Goal: Check status: Verify the current state of an ongoing process or item

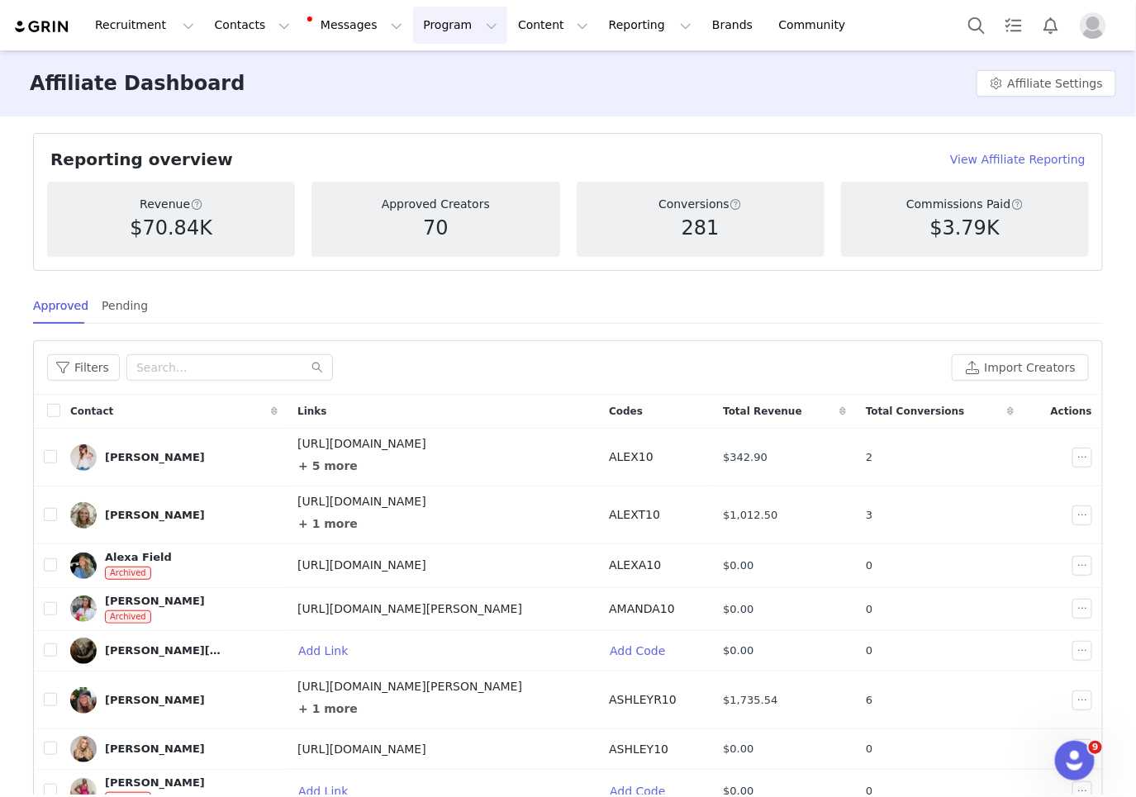
click at [453, 21] on button "Program Program" at bounding box center [460, 25] width 94 height 37
click at [437, 68] on p "Activations" at bounding box center [433, 72] width 64 height 17
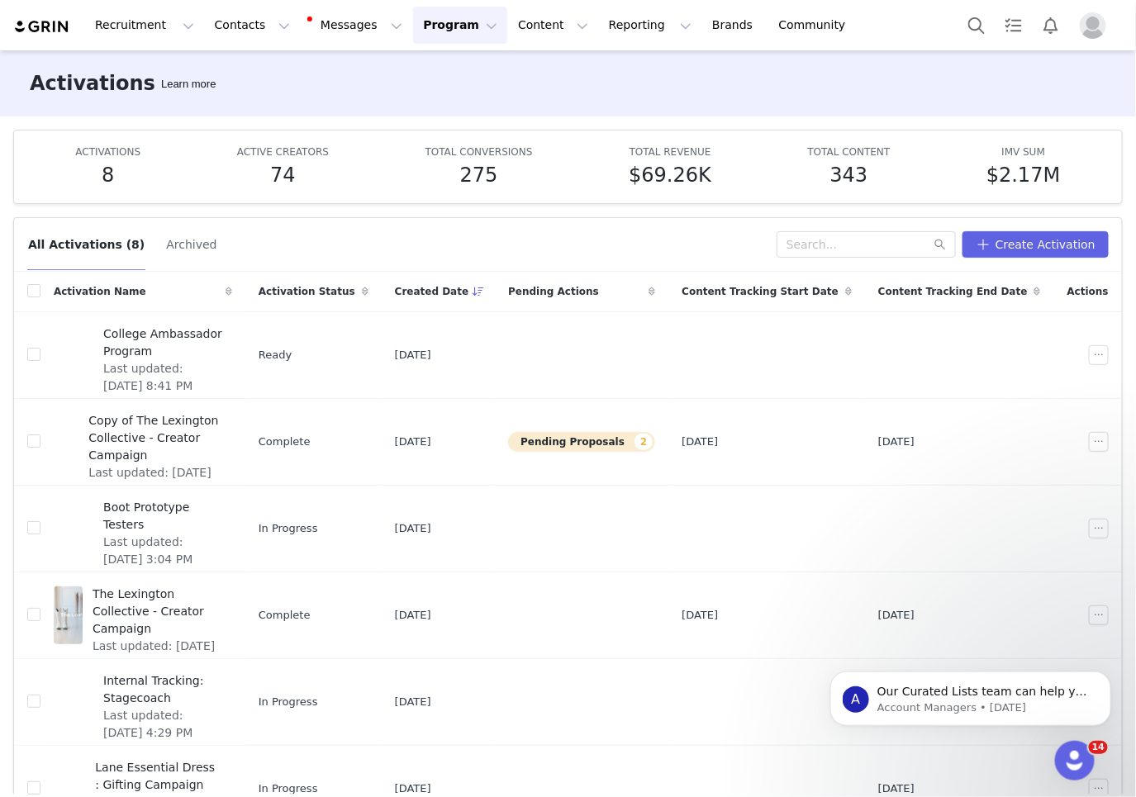
scroll to position [179, 0]
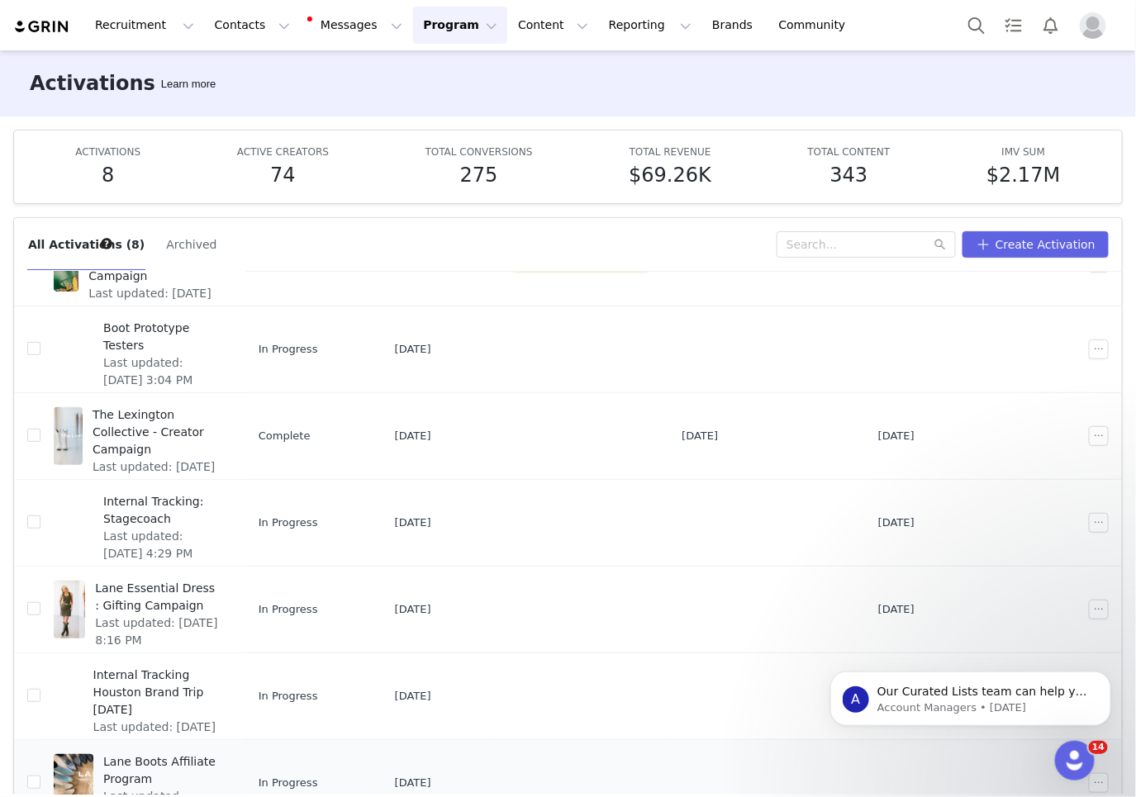
click at [198, 759] on span "Lane Boots Affiliate Program" at bounding box center [162, 770] width 119 height 35
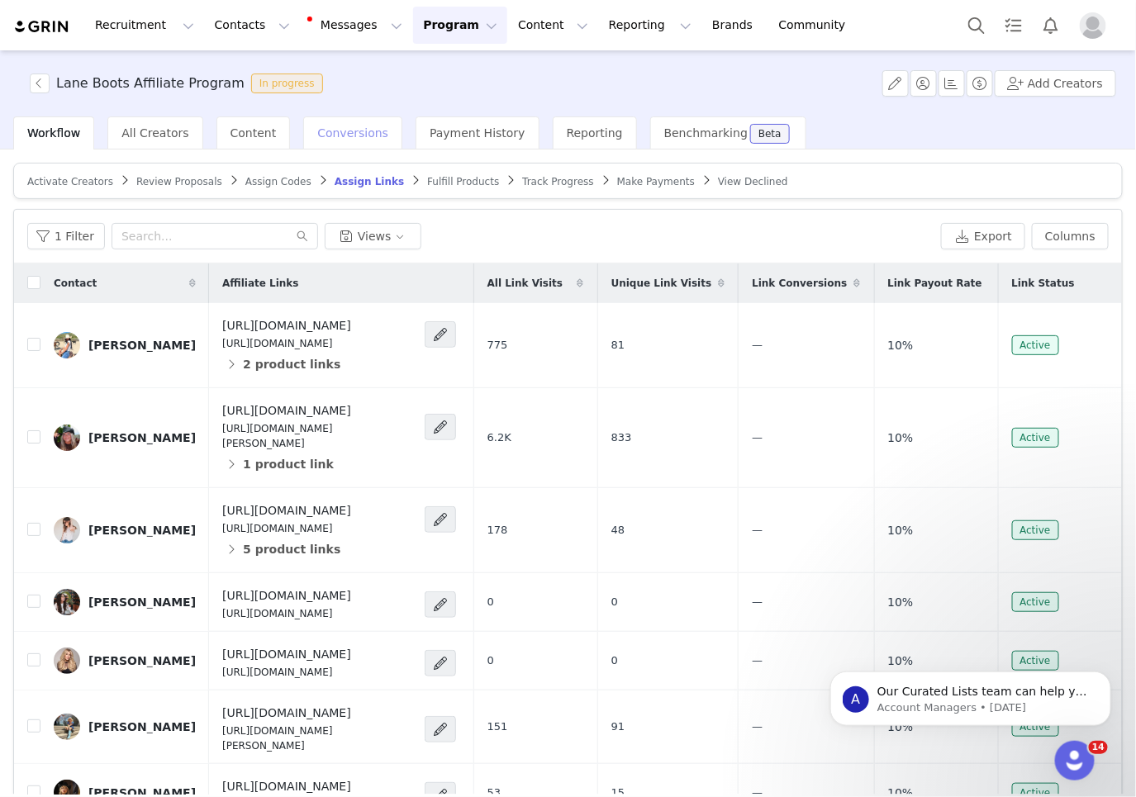
click at [336, 142] on div "Conversions" at bounding box center [352, 132] width 99 height 33
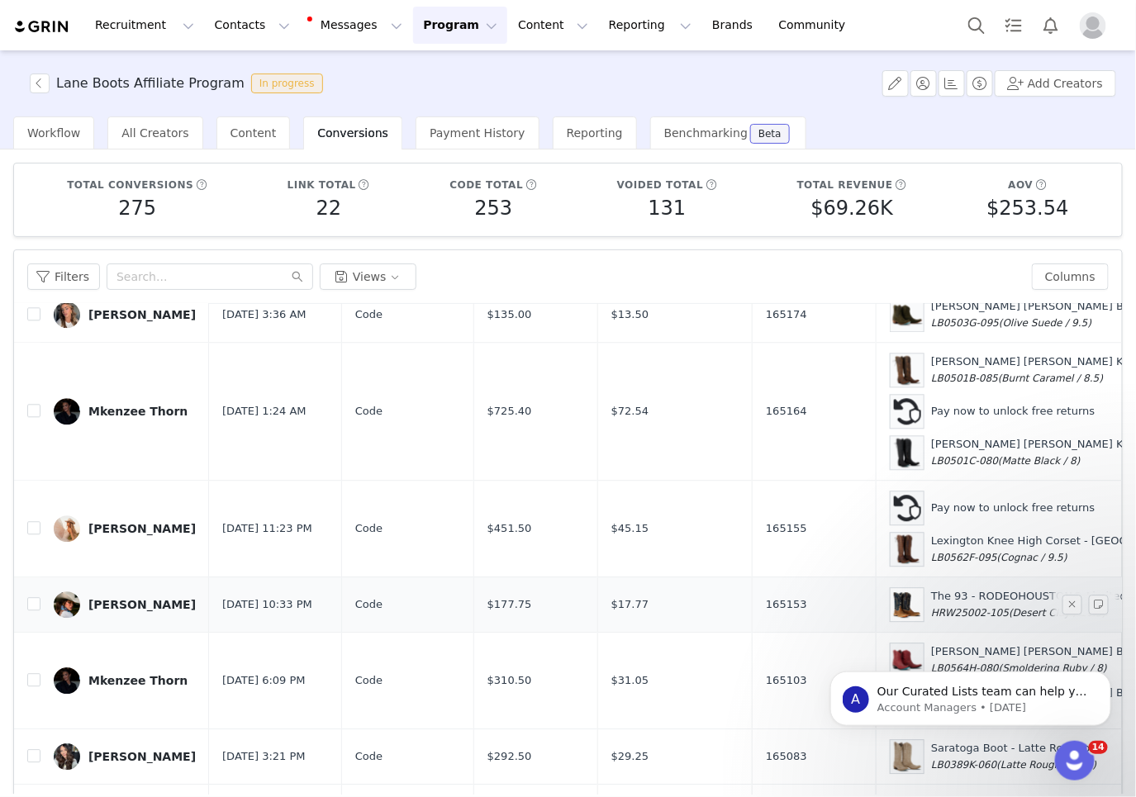
scroll to position [117, 0]
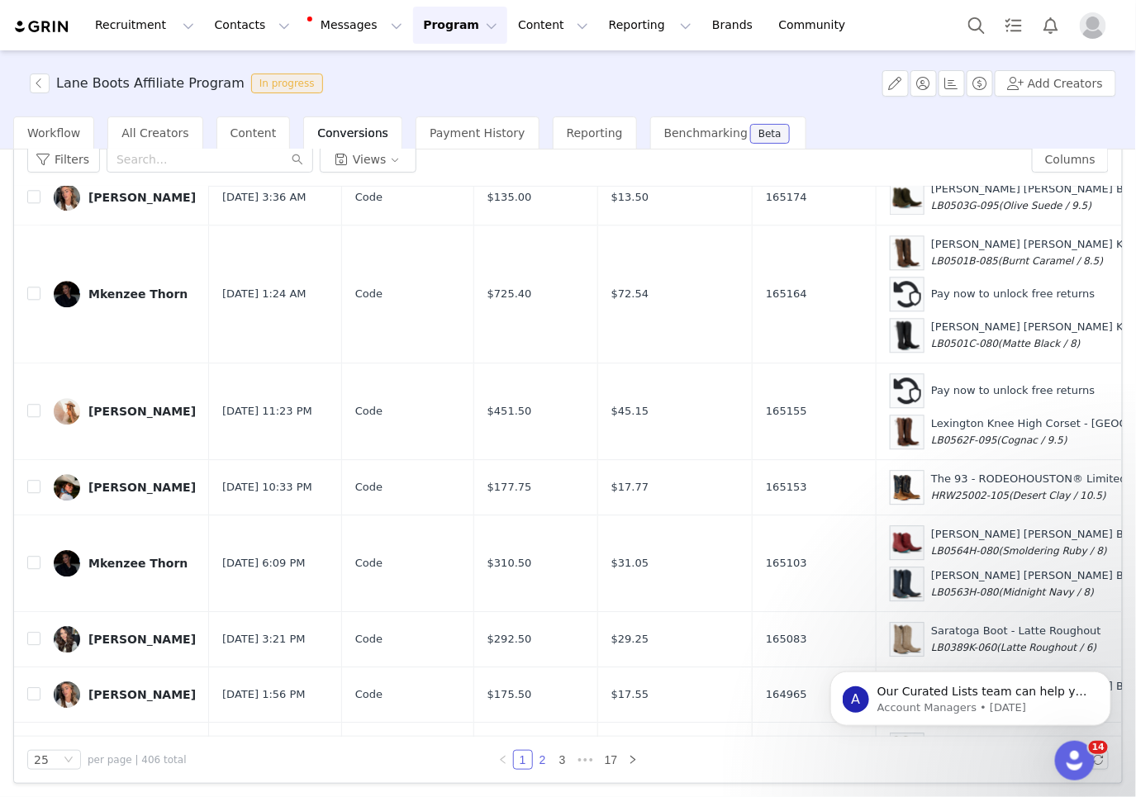
click at [548, 758] on link "2" at bounding box center [543, 760] width 18 height 18
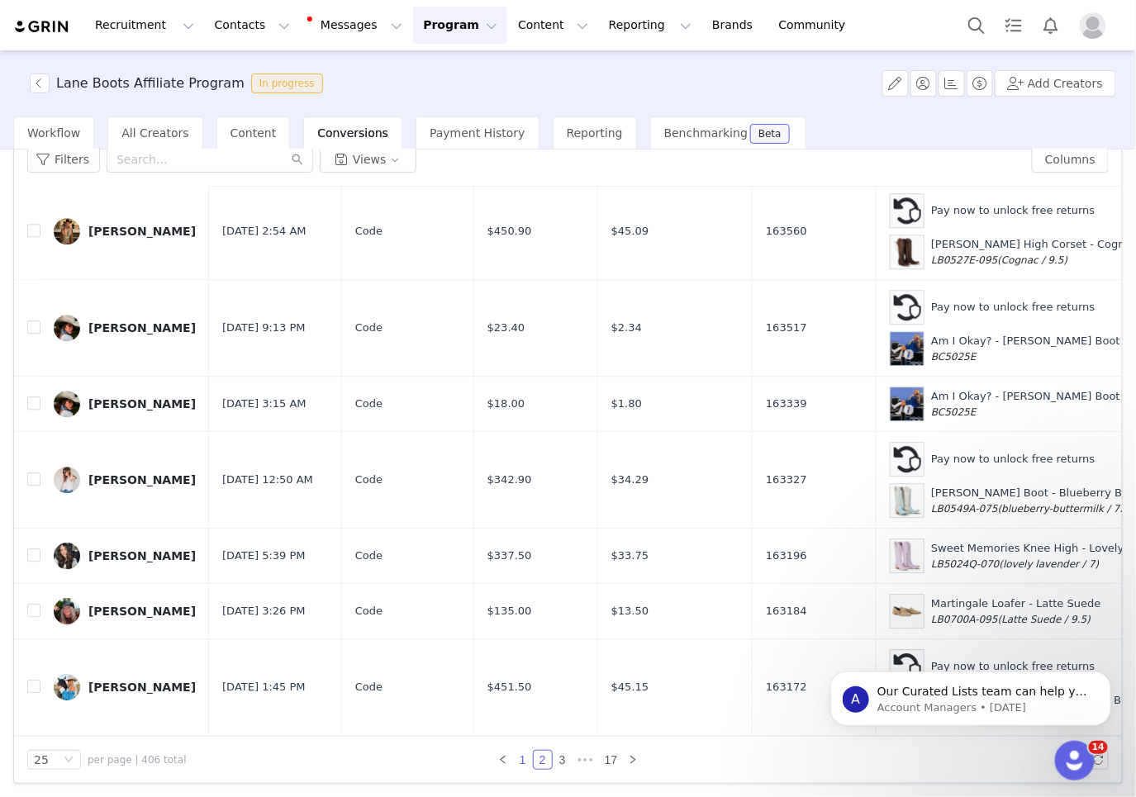
click at [524, 754] on link "1" at bounding box center [523, 760] width 18 height 18
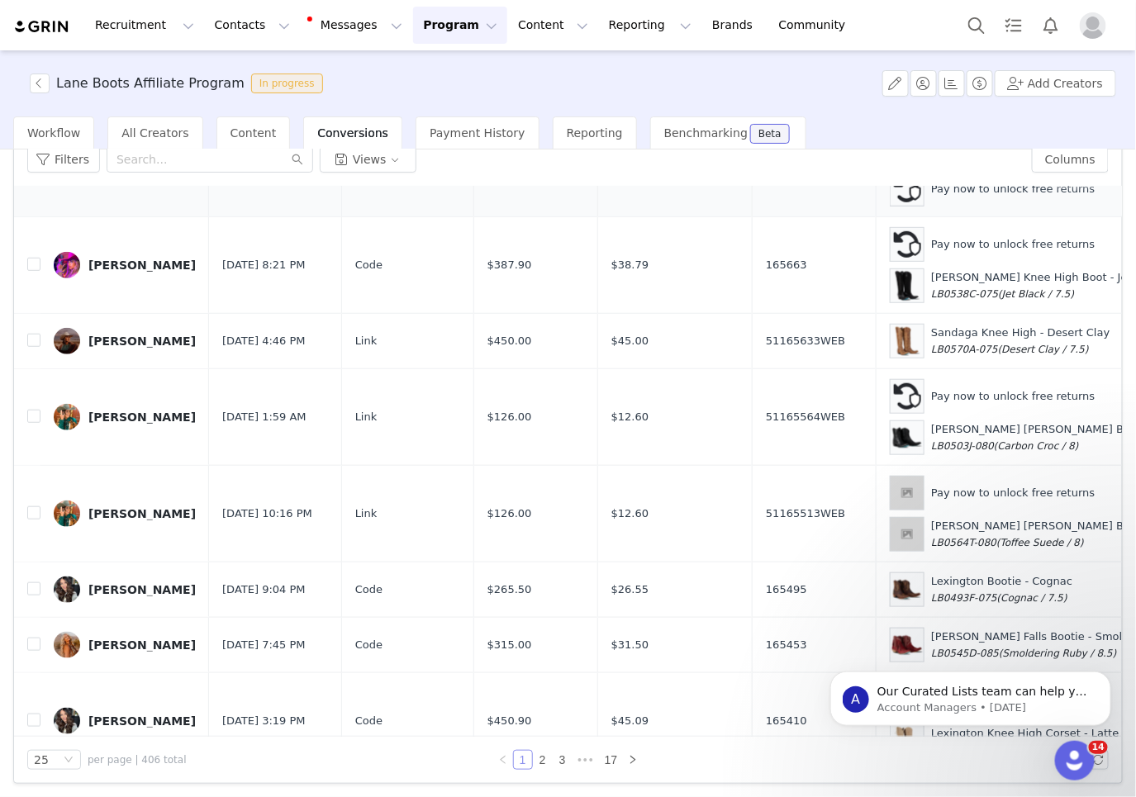
scroll to position [1451, 0]
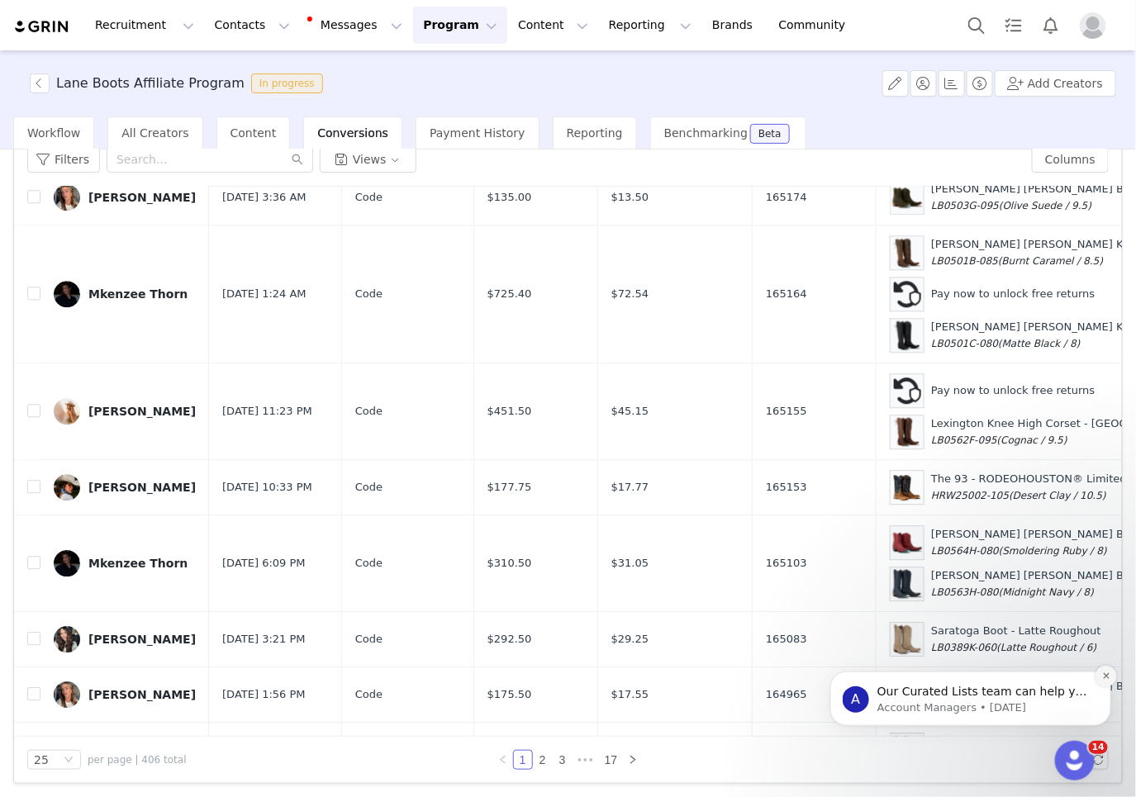
click at [1104, 677] on icon "Dismiss notification" at bounding box center [1105, 675] width 6 height 6
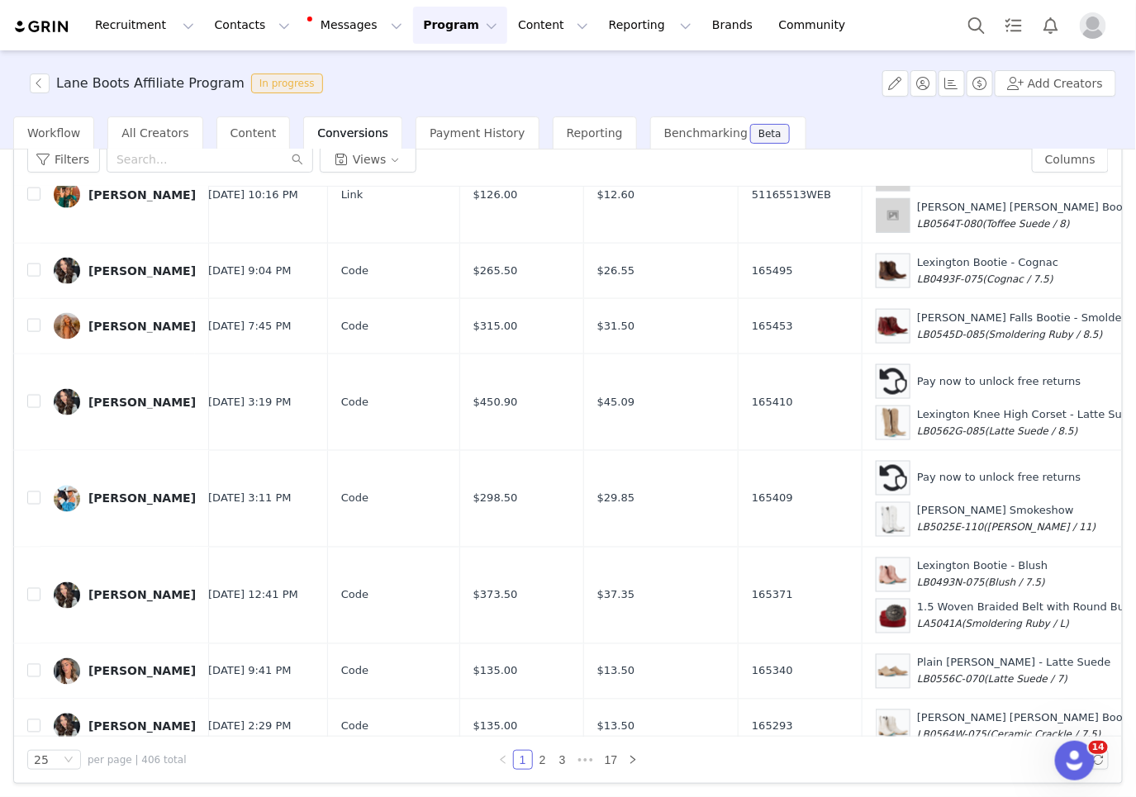
scroll to position [0, 14]
